Goal: Task Accomplishment & Management: Manage account settings

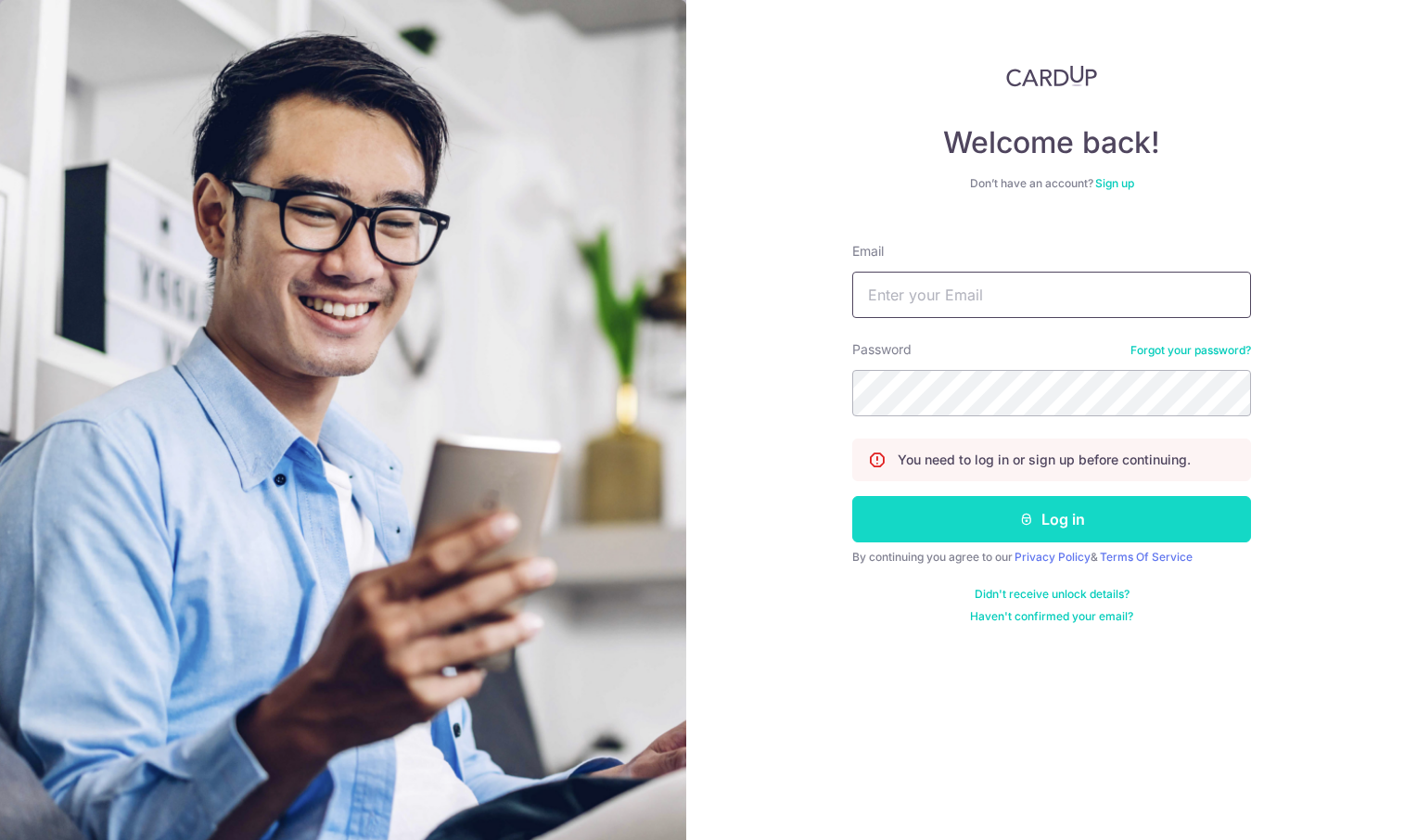
type input "[EMAIL_ADDRESS][DOMAIN_NAME]"
click at [1067, 520] on button "Log in" at bounding box center [1052, 519] width 399 height 46
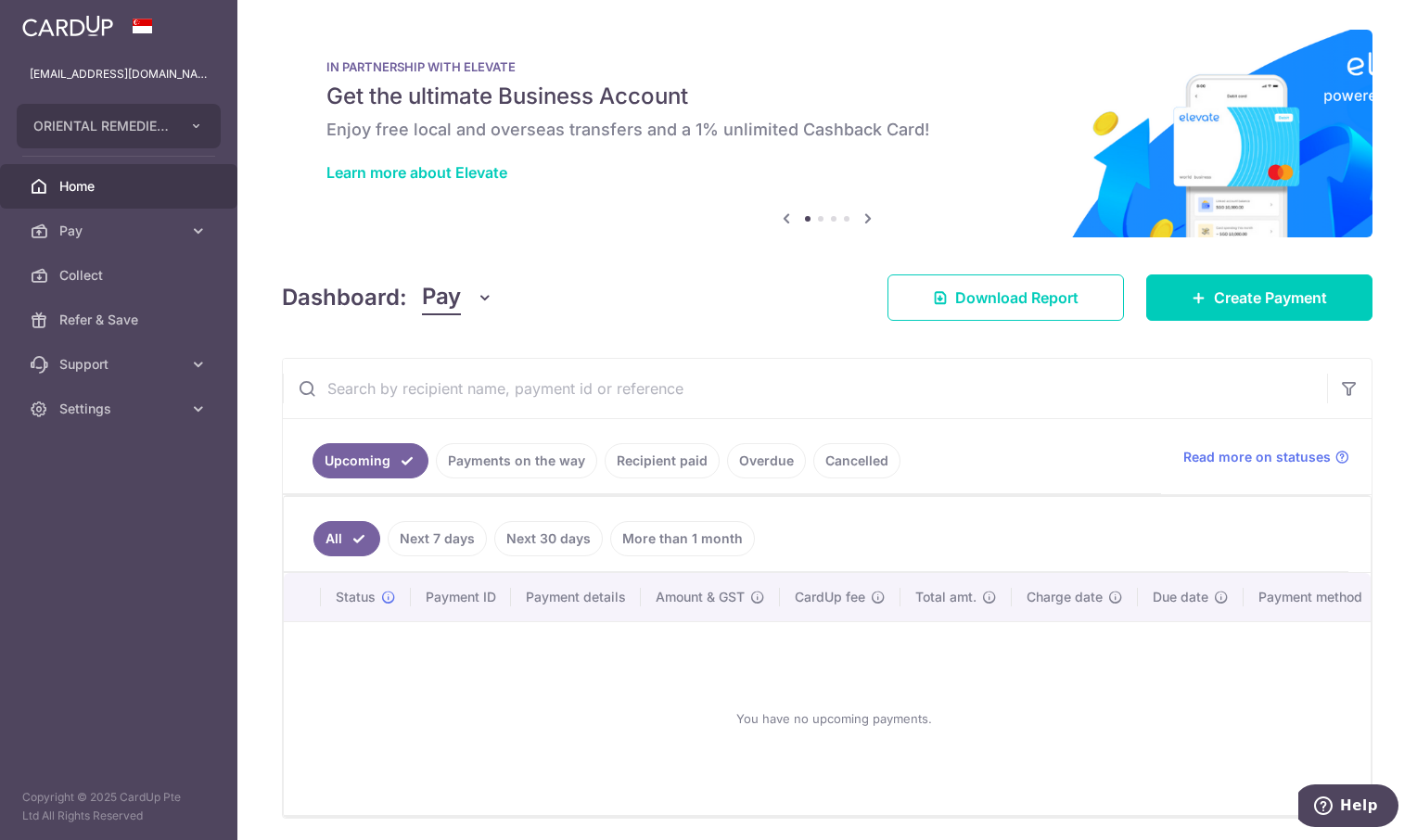
click at [661, 462] on body "[EMAIL_ADDRESS][DOMAIN_NAME] ORIENTAL REMEDIES INCORPORATED (PRIVATE LIMITED) O…" at bounding box center [708, 420] width 1417 height 840
click at [659, 462] on link "Recipient paid" at bounding box center [662, 461] width 115 height 35
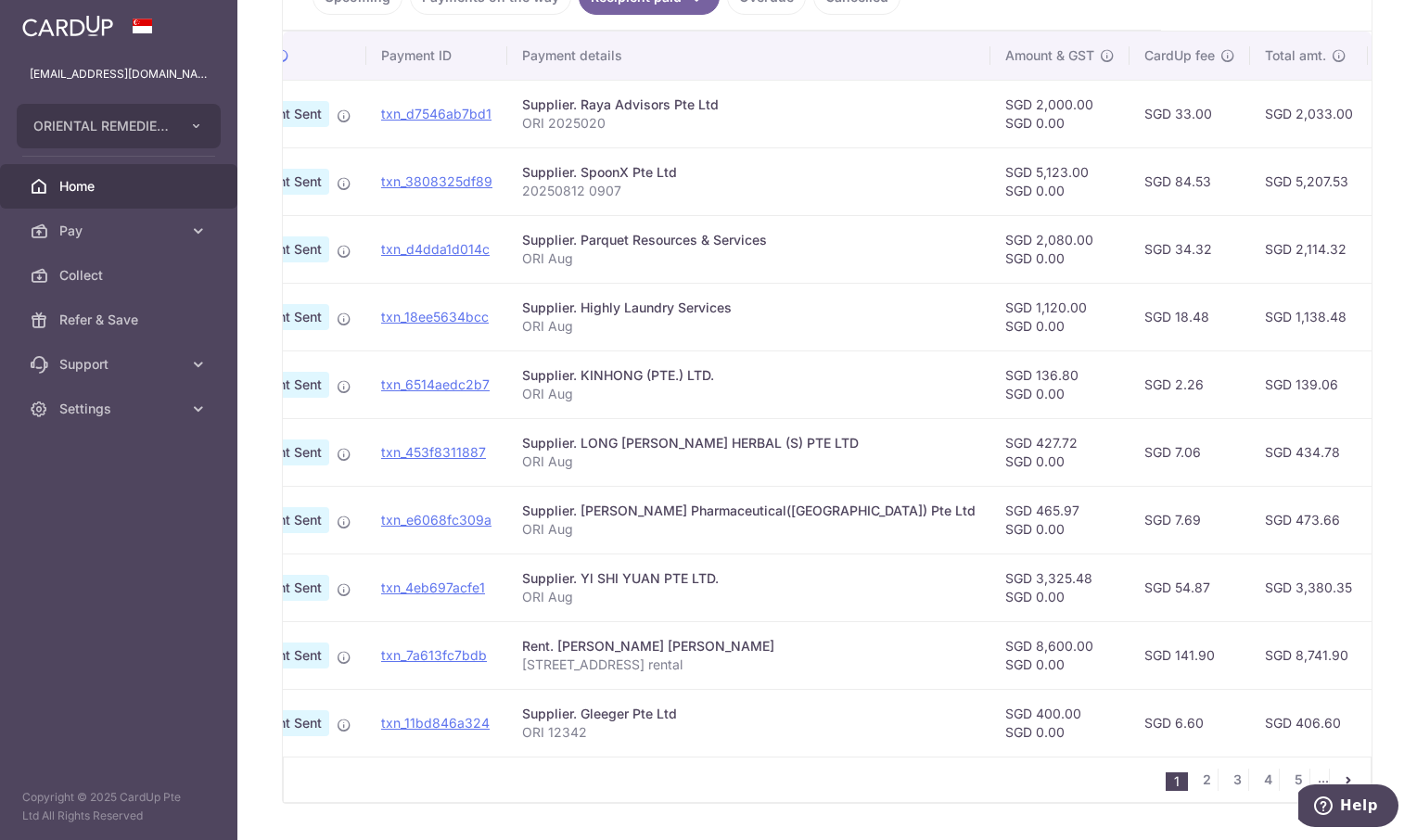
scroll to position [0, 131]
